Goal: Leave review/rating

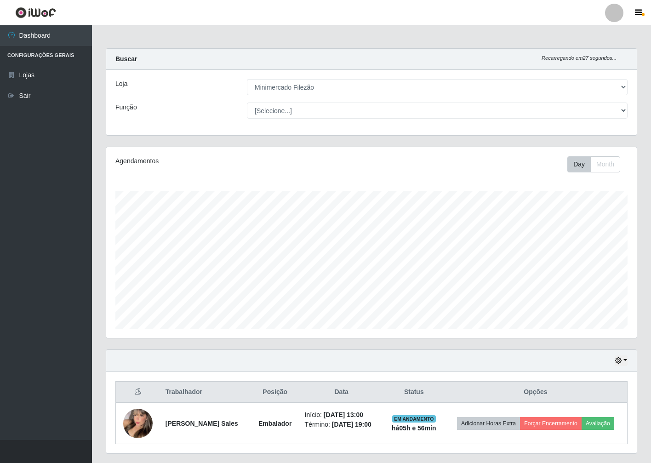
select select "204"
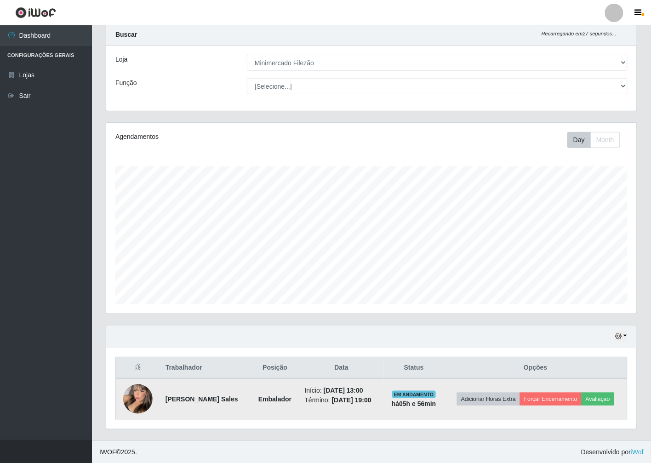
scroll to position [190, 530]
click at [601, 400] on button "Avaliação" at bounding box center [597, 398] width 33 height 13
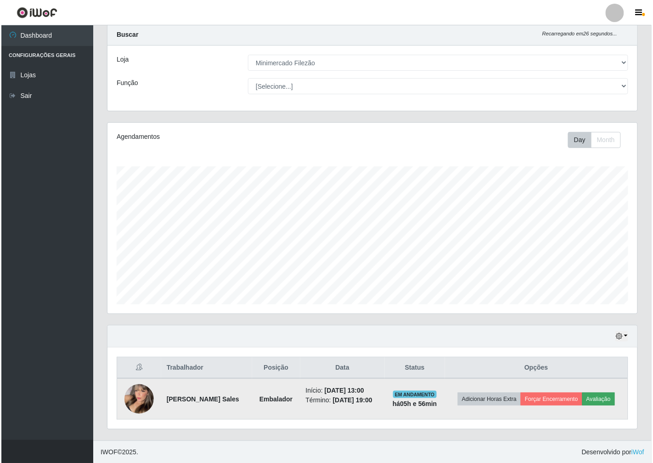
scroll to position [190, 525]
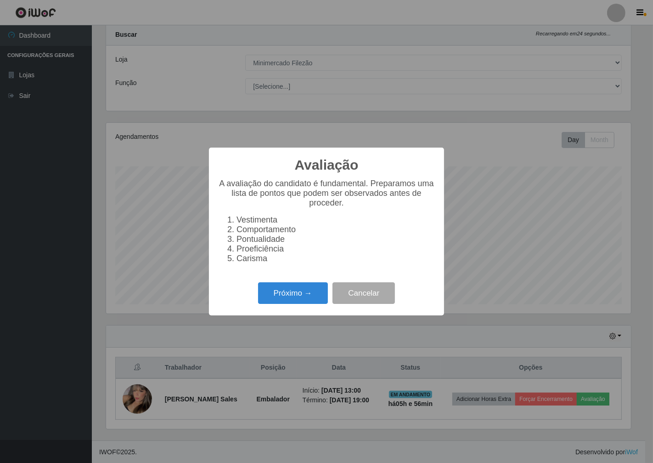
click at [282, 306] on div "Próximo → Cancelar" at bounding box center [326, 293] width 217 height 26
click at [274, 304] on button "Próximo →" at bounding box center [293, 293] width 70 height 22
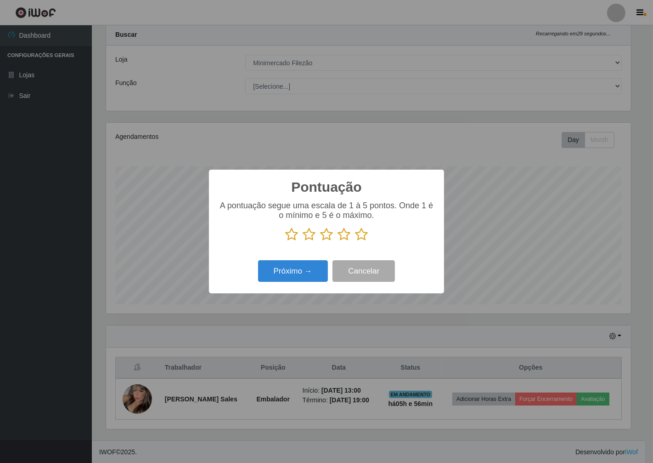
scroll to position [459264, 458930]
click at [367, 236] on icon at bounding box center [361, 234] width 13 height 14
click at [355, 241] on input "radio" at bounding box center [355, 241] width 0 height 0
click at [326, 279] on div "Próximo → Cancelar" at bounding box center [326, 271] width 217 height 26
click at [302, 273] on button "Próximo →" at bounding box center [293, 271] width 70 height 22
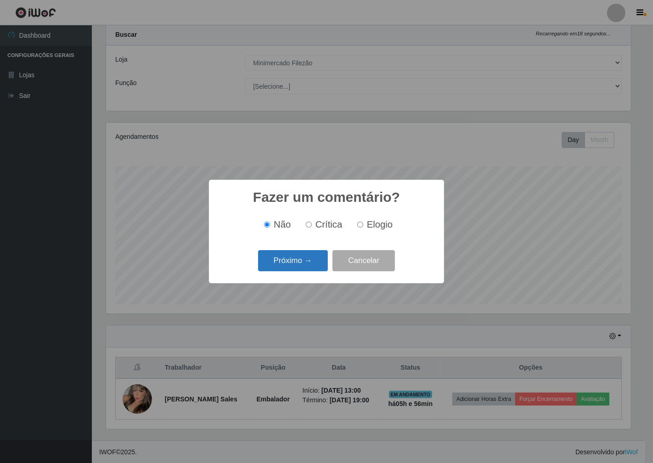
click at [305, 251] on div "Próximo → Cancelar" at bounding box center [326, 260] width 217 height 26
click at [306, 251] on button "Próximo →" at bounding box center [293, 261] width 70 height 22
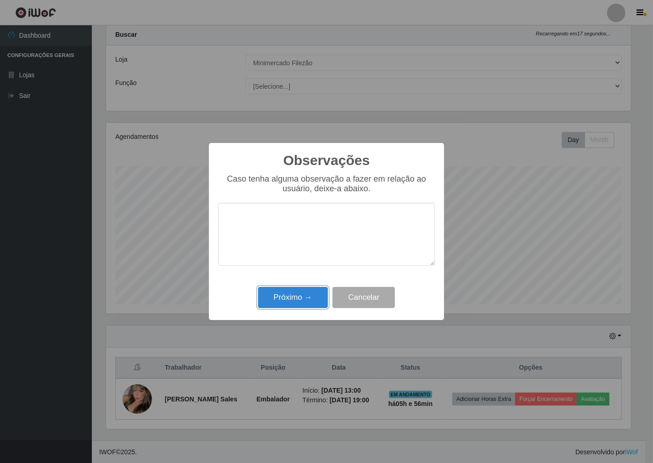
drag, startPoint x: 311, startPoint y: 305, endPoint x: 313, endPoint y: 311, distance: 6.6
click at [313, 310] on div "Próximo → Cancelar" at bounding box center [326, 297] width 217 height 26
click at [310, 299] on button "Próximo →" at bounding box center [293, 298] width 70 height 22
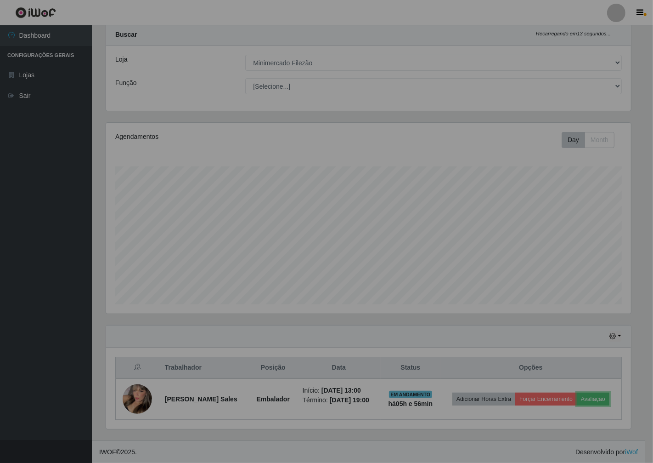
scroll to position [190, 530]
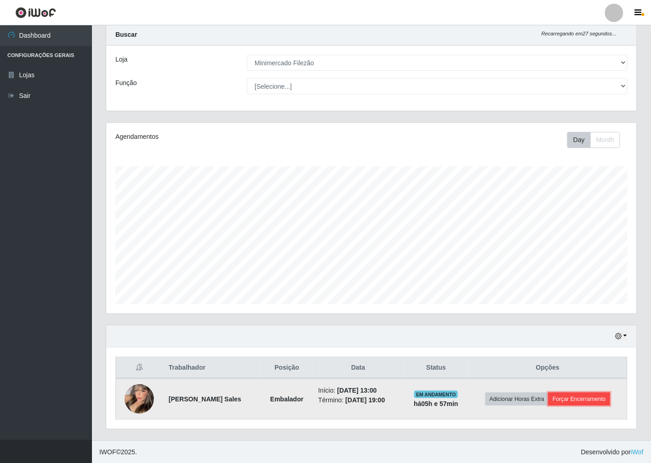
click at [585, 397] on button "Forçar Encerramento" at bounding box center [579, 398] width 62 height 13
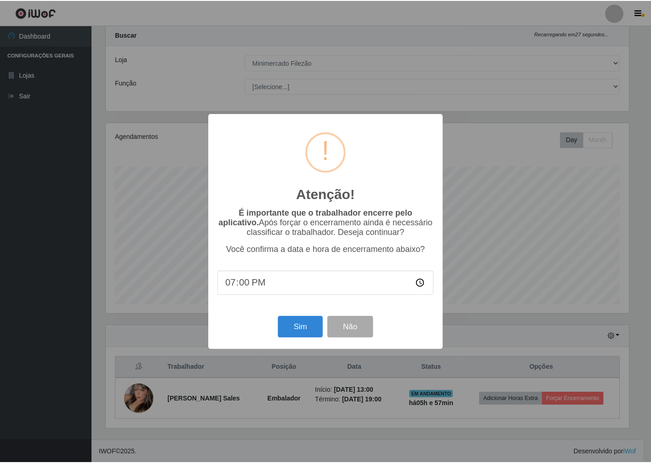
scroll to position [190, 525]
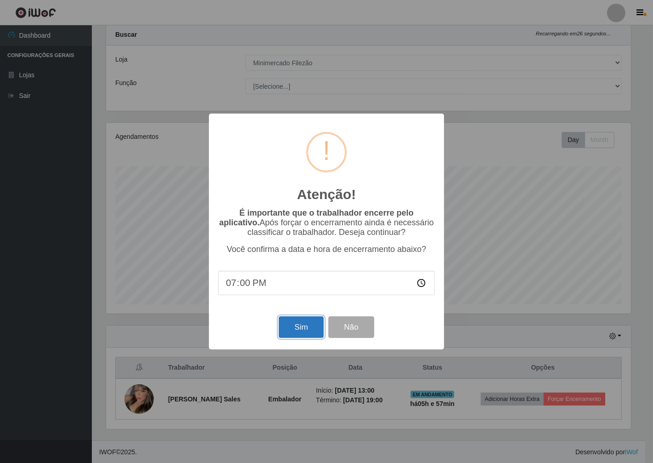
click at [308, 336] on button "Sim" at bounding box center [301, 327] width 45 height 22
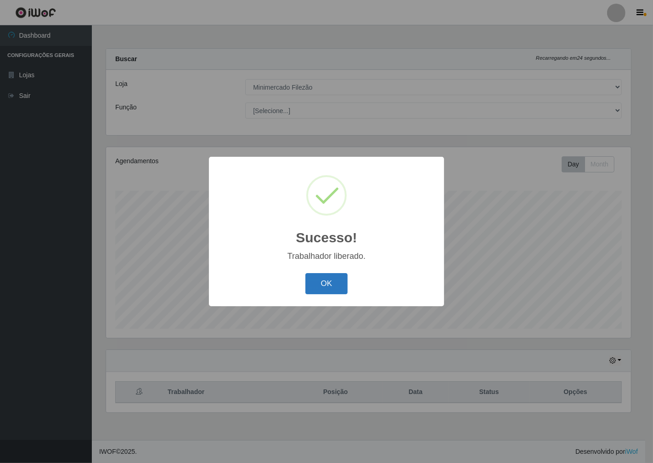
click at [310, 290] on button "OK" at bounding box center [327, 284] width 43 height 22
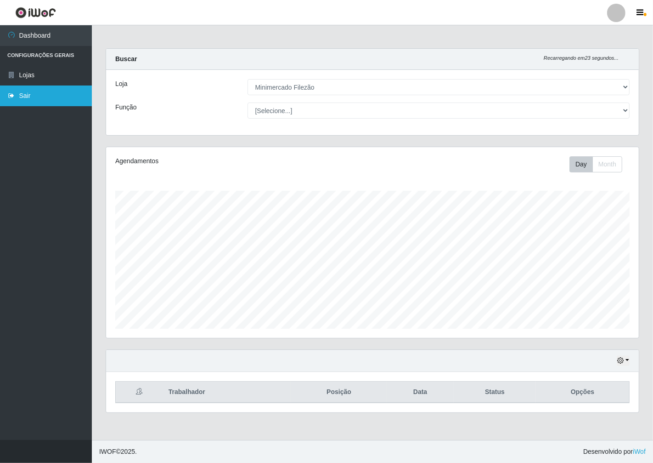
scroll to position [190, 533]
